Goal: Task Accomplishment & Management: Manage account settings

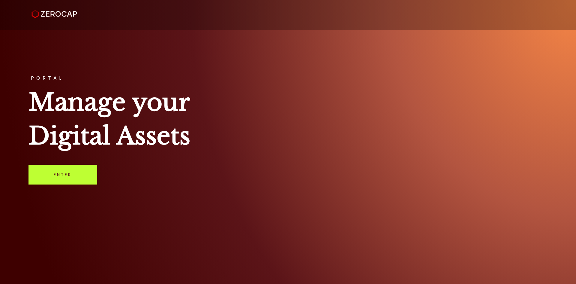
drag, startPoint x: 73, startPoint y: 172, endPoint x: 64, endPoint y: 173, distance: 9.4
click at [73, 172] on link "Enter" at bounding box center [63, 174] width 69 height 20
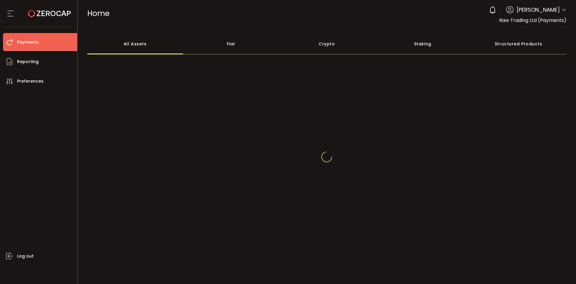
click at [33, 40] on span "Payments" at bounding box center [28, 42] width 22 height 9
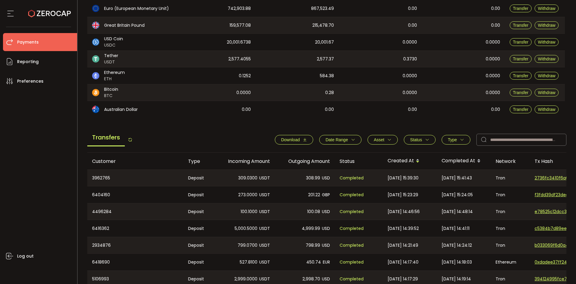
scroll to position [96, 0]
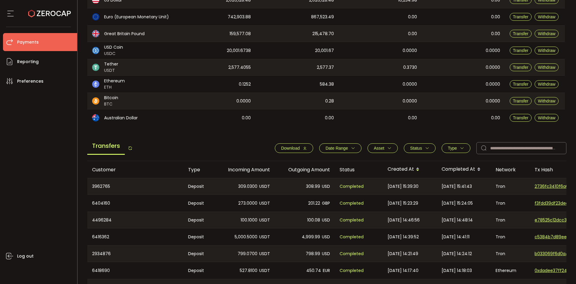
click at [460, 148] on icon "button" at bounding box center [462, 148] width 4 height 4
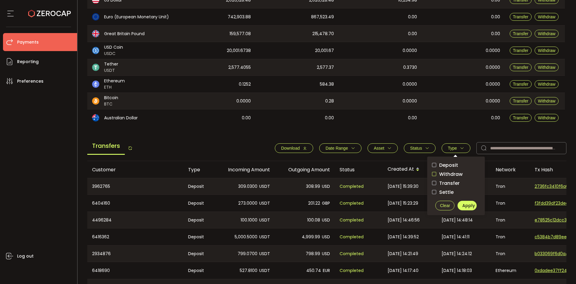
click at [433, 173] on span "checkbox-group" at bounding box center [434, 174] width 4 height 4
click at [468, 203] on span "Apply" at bounding box center [468, 205] width 13 height 6
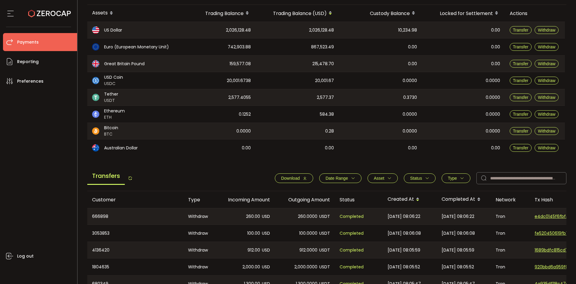
scroll to position [0, 0]
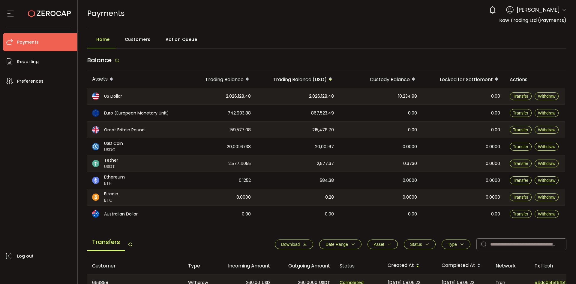
click at [562, 9] on icon at bounding box center [564, 10] width 5 height 5
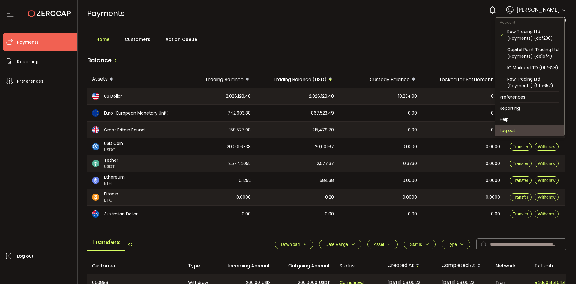
click at [516, 127] on li "Log out" at bounding box center [529, 130] width 69 height 11
